Goal: Find specific page/section: Find specific page/section

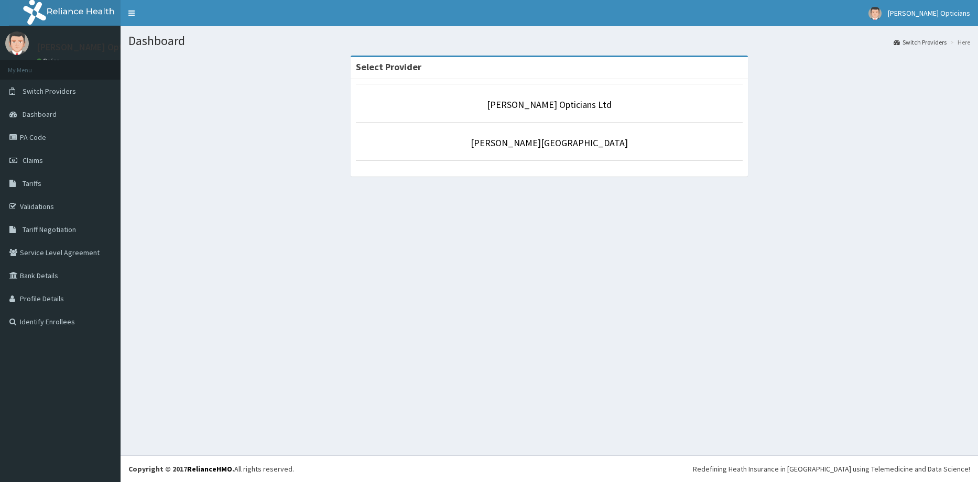
click at [626, 145] on p "[PERSON_NAME][GEOGRAPHIC_DATA]" at bounding box center [549, 143] width 387 height 14
click at [538, 161] on div "[PERSON_NAME] Opticians Ltd [PERSON_NAME][GEOGRAPHIC_DATA]" at bounding box center [549, 127] width 397 height 97
click at [559, 148] on link "[PERSON_NAME][GEOGRAPHIC_DATA]" at bounding box center [548, 143] width 157 height 12
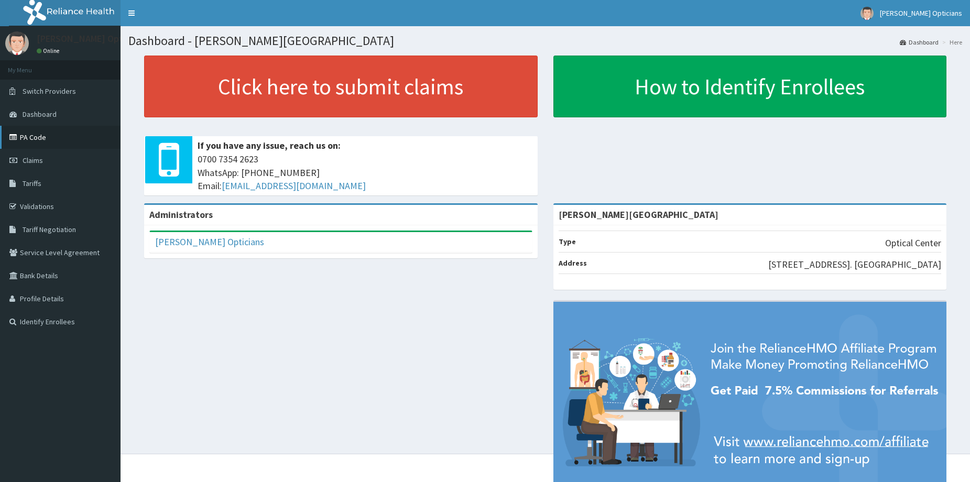
click at [27, 140] on link "PA Code" at bounding box center [60, 137] width 121 height 23
